Goal: Information Seeking & Learning: Compare options

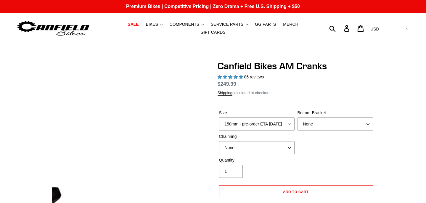
select select "highest-rating"
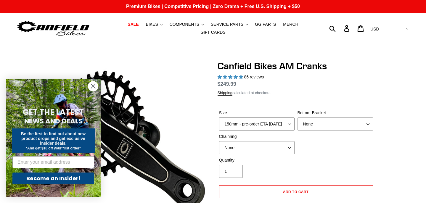
click at [288, 122] on select "150mm - pre-order ETA [DATE] 155mm - pre-order ETA [DATE] 160mm - pre-order ETA…" at bounding box center [256, 124] width 75 height 13
select select "160mm - pre-order ETA [DATE]"
click at [310, 131] on select "None BSA Threaded 68/73mm Press Fit PF92" at bounding box center [334, 124] width 75 height 13
select select "BSA Threaded 68/73mm"
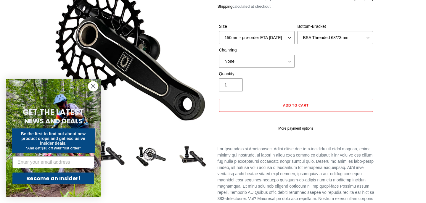
scroll to position [88, 0]
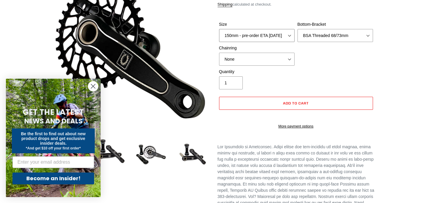
click at [286, 42] on select "150mm - pre-order ETA [DATE] 155mm - pre-order ETA [DATE] 160mm - pre-order ETA…" at bounding box center [256, 35] width 75 height 13
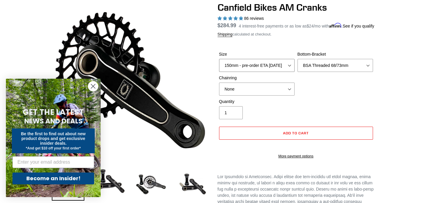
scroll to position [58, 0]
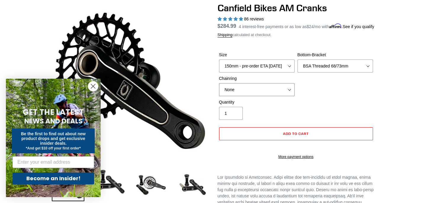
click at [285, 96] on select "None 30t Round (Boost 148) 30t Oval (Boost 148) 32t Round (Boost 148) 32t Oval …" at bounding box center [256, 89] width 75 height 13
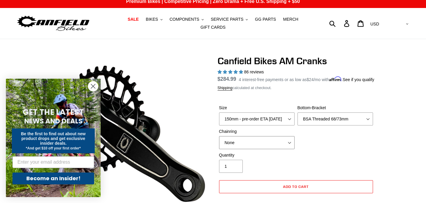
scroll to position [0, 0]
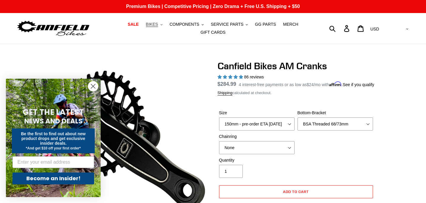
click at [157, 25] on span "BIKES" at bounding box center [152, 24] width 12 height 5
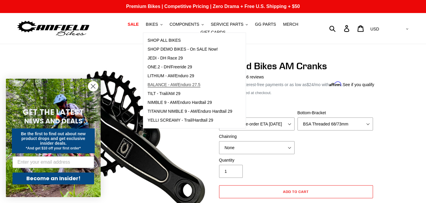
click at [178, 86] on span "BALANCE - AM/Enduro 27.5" at bounding box center [174, 84] width 53 height 5
